Goal: Transaction & Acquisition: Purchase product/service

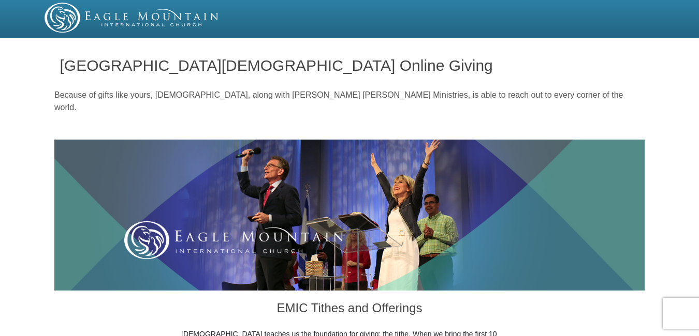
scroll to position [294, 0]
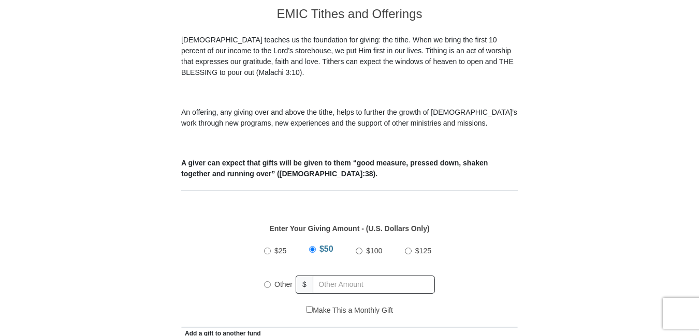
click at [268, 282] on input "Other" at bounding box center [267, 285] width 7 height 7
radio input "true"
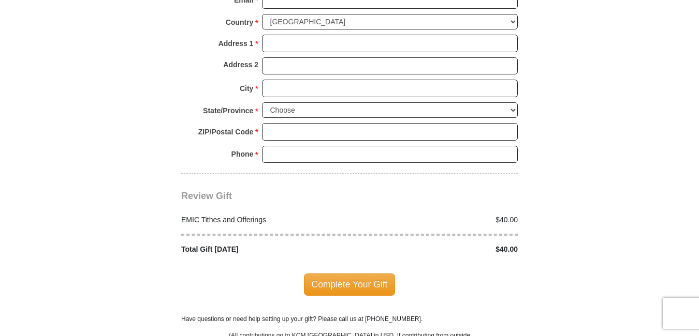
scroll to position [883, 0]
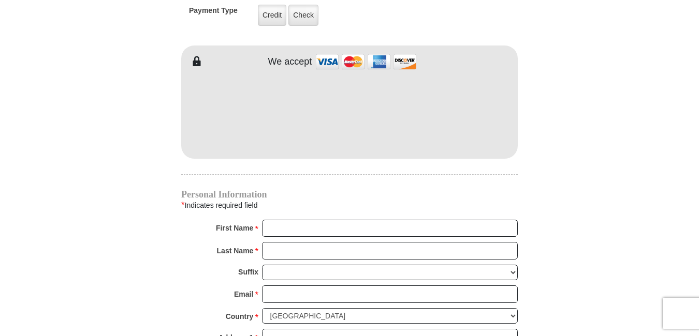
type input "40"
click at [349, 220] on input "First Name *" at bounding box center [390, 229] width 256 height 18
type input "[PERSON_NAME]"
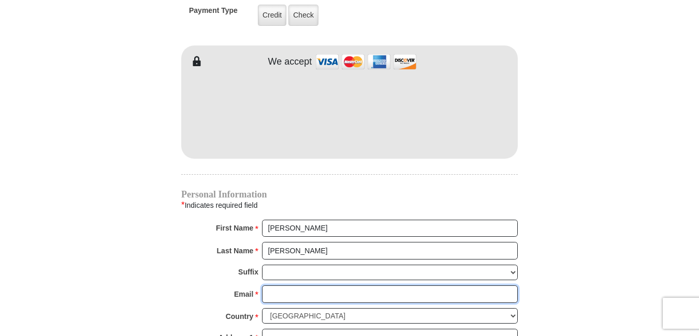
type input "[EMAIL_ADDRESS][DOMAIN_NAME]"
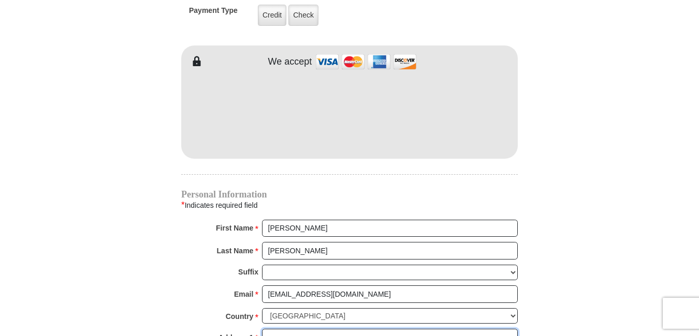
type input "[STREET_ADDRESS][PERSON_NAME]"
type input "Apt 116"
type input "[PERSON_NAME]"
select select "CA"
type input "93212"
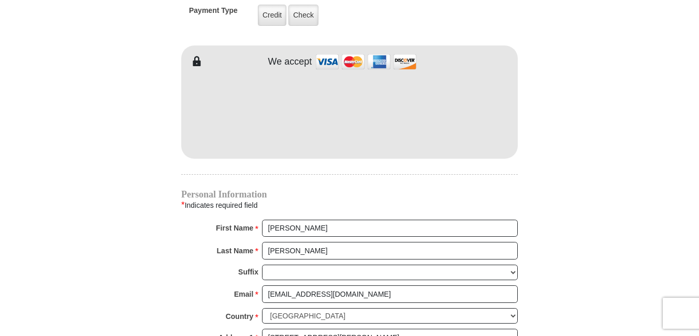
type input "5593297635"
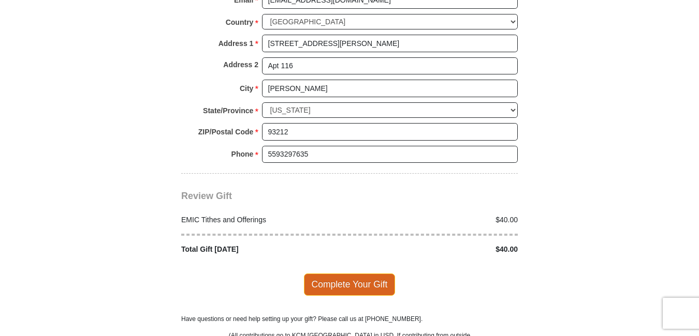
click at [371, 274] on span "Complete Your Gift" at bounding box center [350, 285] width 92 height 22
